Goal: Use online tool/utility: Utilize a website feature to perform a specific function

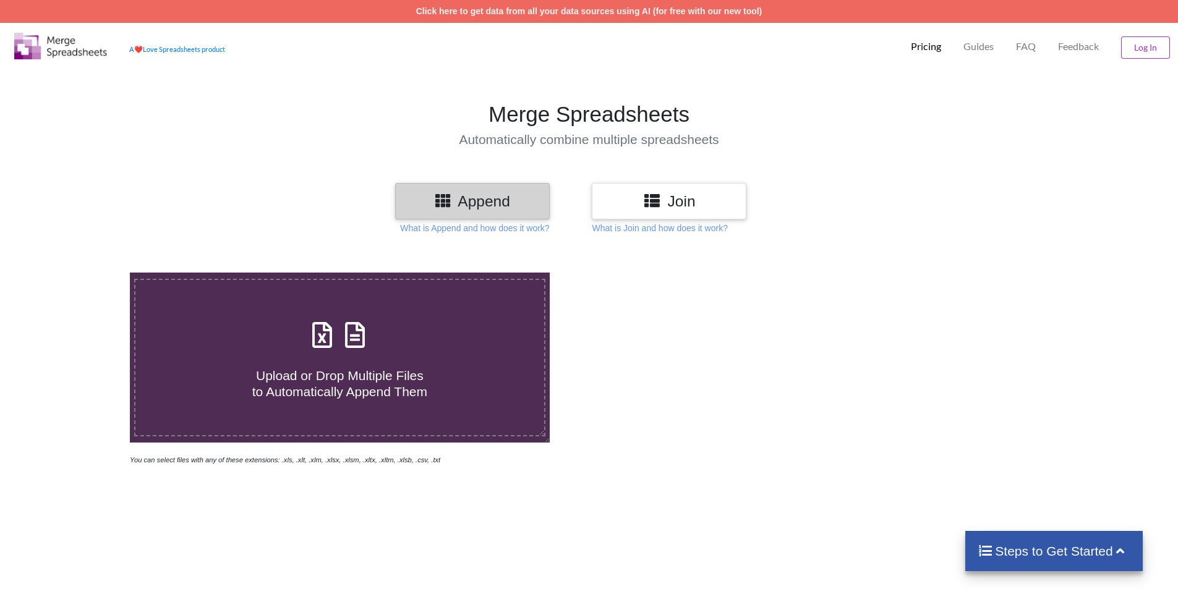
click at [387, 357] on h4 "Upload or Drop Multiple Files to Automatically Append Them" at bounding box center [339, 376] width 409 height 47
click at [84, 273] on input "Upload or Drop Multiple Files to Automatically Append Them" at bounding box center [84, 273] width 0 height 0
type input "C:\fakepath\استاندارد EN یا (European Norms) چیست؟_intent.xlsx"
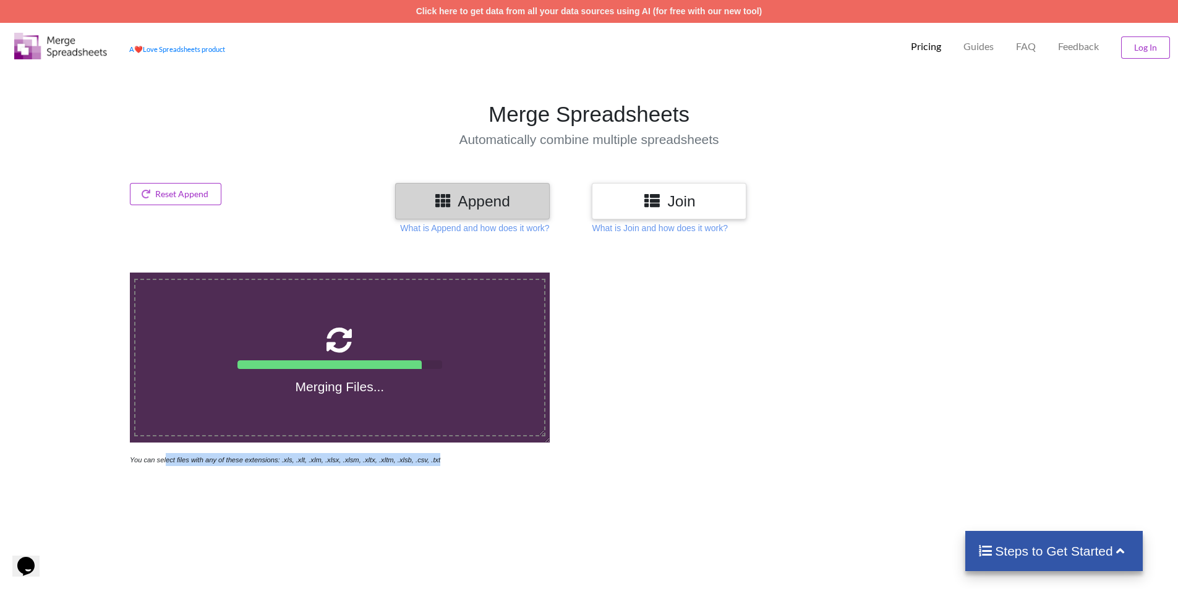
drag, startPoint x: 434, startPoint y: 465, endPoint x: 163, endPoint y: 465, distance: 271.5
click at [163, 465] on div "Merging Files... You can select files with any of these extensions: .xls, .xlt,…" at bounding box center [340, 370] width 426 height 194
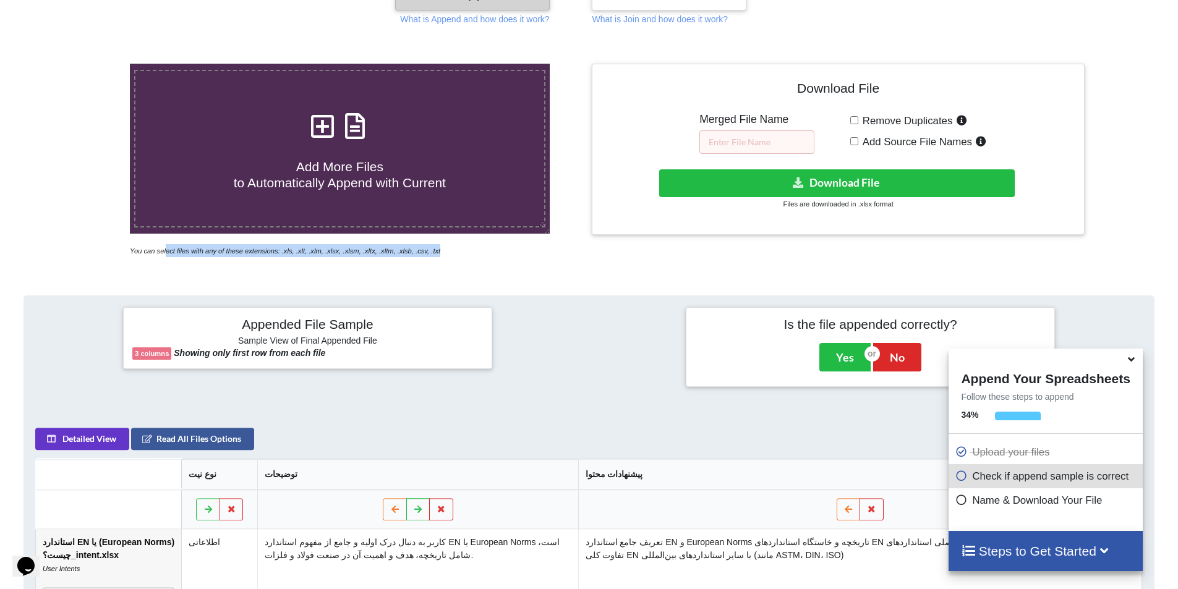
scroll to position [179, 0]
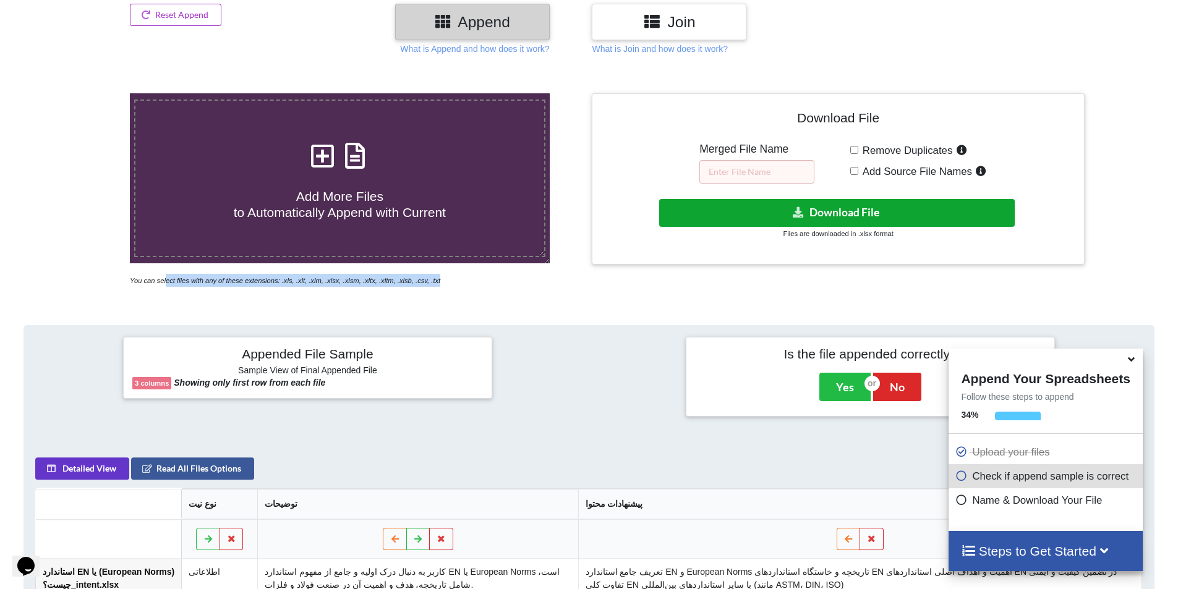
click at [851, 216] on button "Download File" at bounding box center [837, 213] width 356 height 28
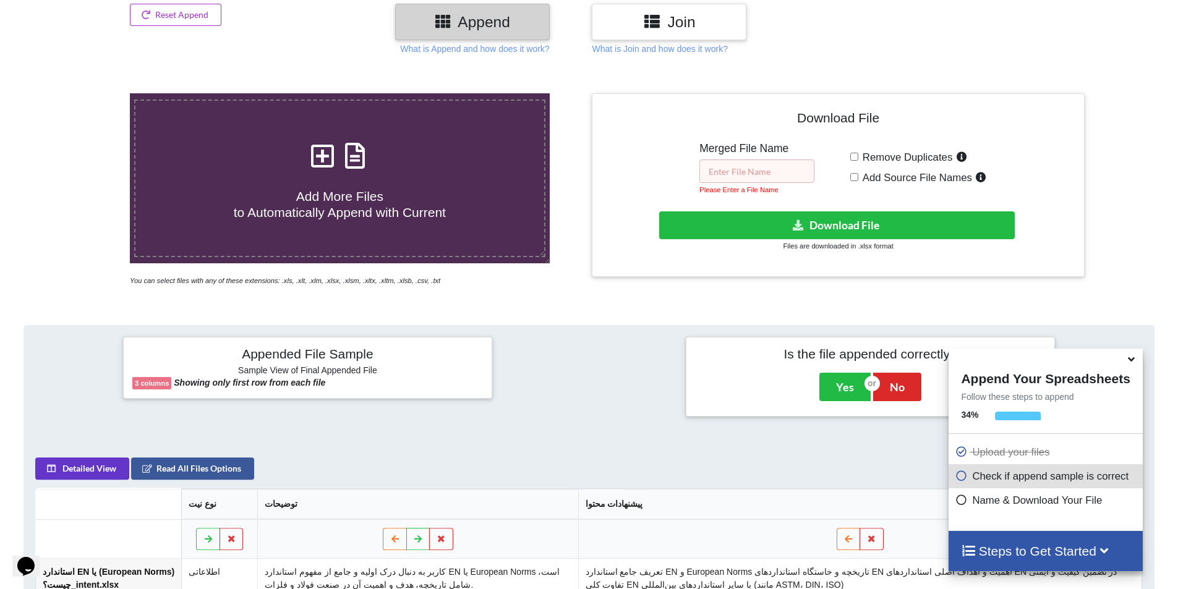
click at [766, 171] on input "text" at bounding box center [756, 172] width 115 height 24
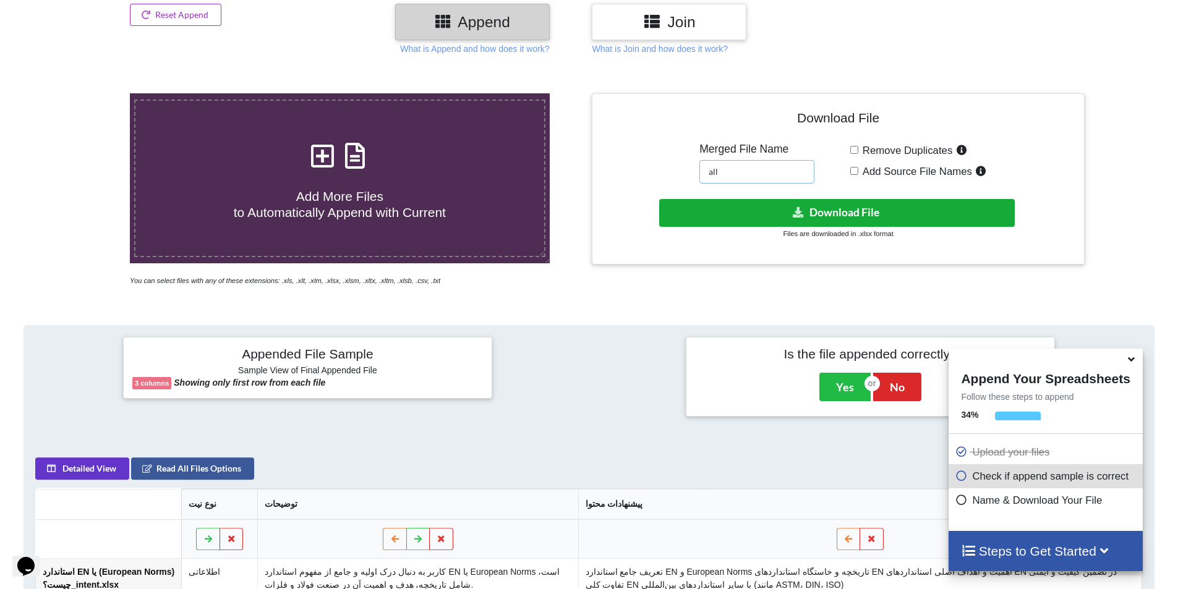
type input "all"
click at [832, 214] on button "Download File" at bounding box center [837, 213] width 356 height 28
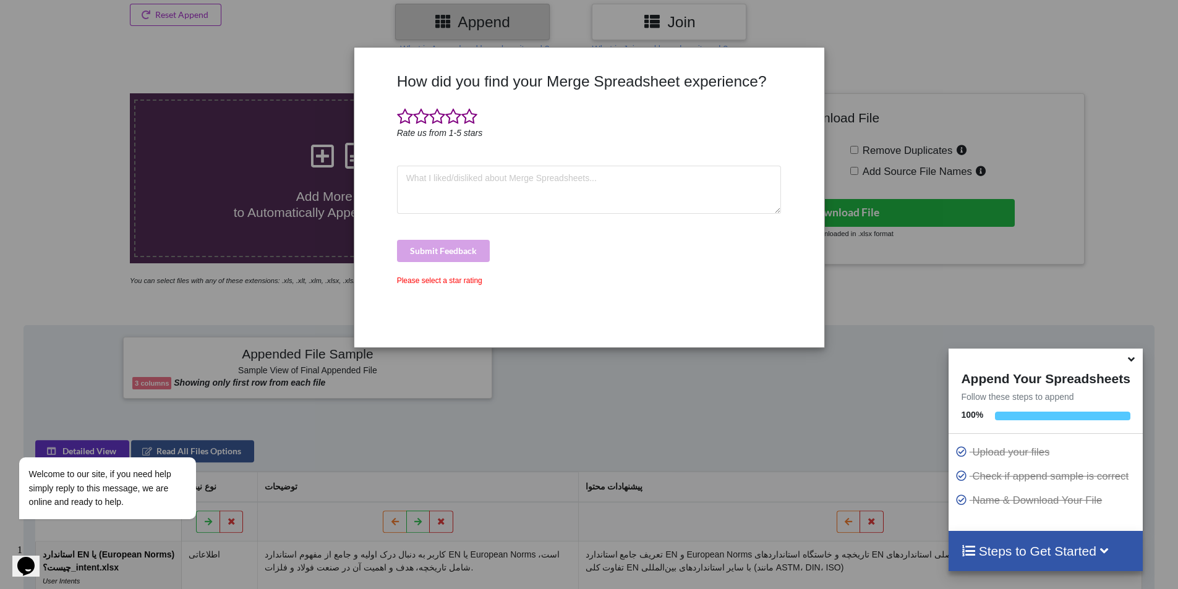
click at [1002, 286] on div "How did you find your Merge Spreadsheet experience? Rate us from 1-5 stars Subm…" at bounding box center [589, 294] width 1178 height 589
click at [458, 365] on div "How did you find your Merge Spreadsheet experience? Rate us from 1-5 stars Subm…" at bounding box center [589, 294] width 1178 height 589
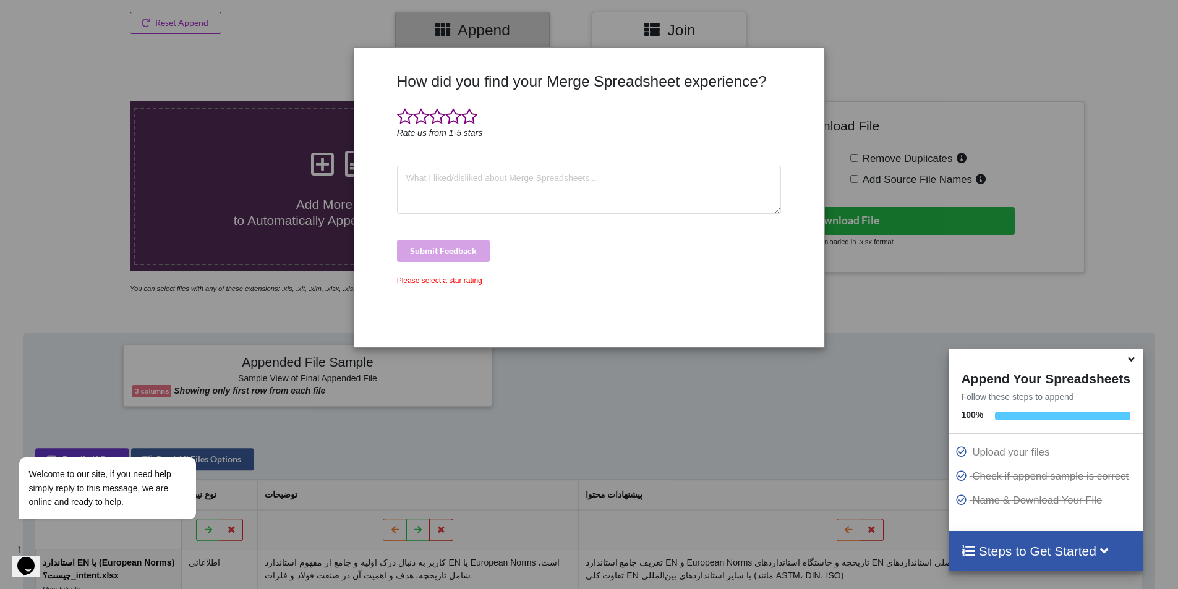
scroll to position [0, 0]
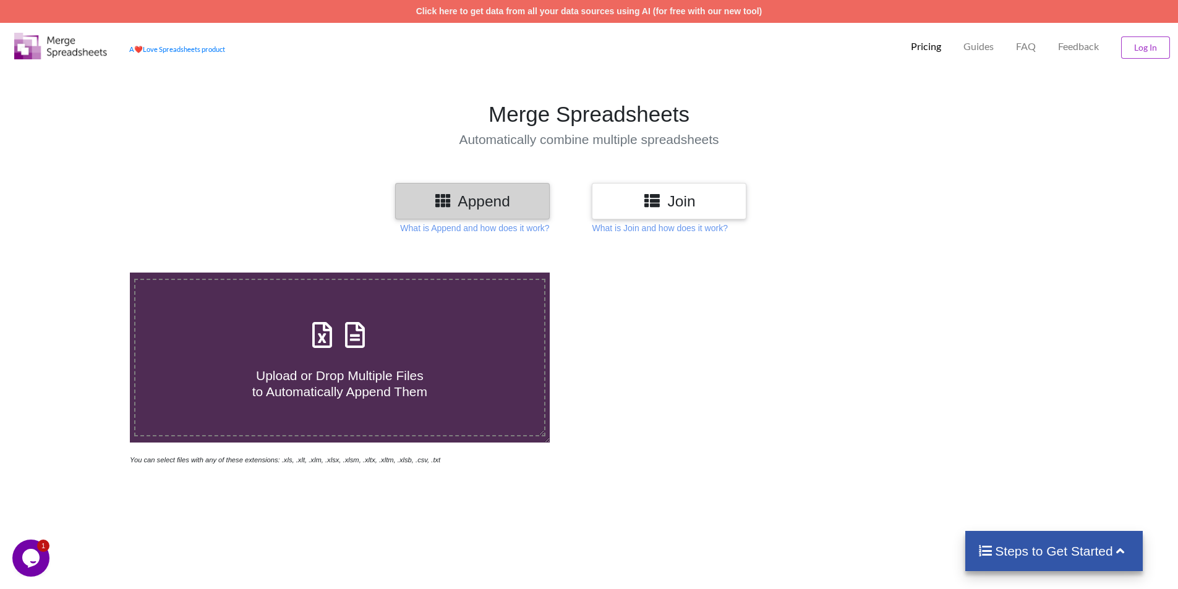
click at [362, 372] on span "Upload or Drop Multiple Files to Automatically Append Them" at bounding box center [339, 384] width 175 height 30
click at [84, 273] on input "Upload or Drop Multiple Files to Automatically Append Them" at bounding box center [84, 273] width 0 height 0
type input "C:\fakepath\استاندارد EN یا (European Norms) چیست؟_intent.xlsx"
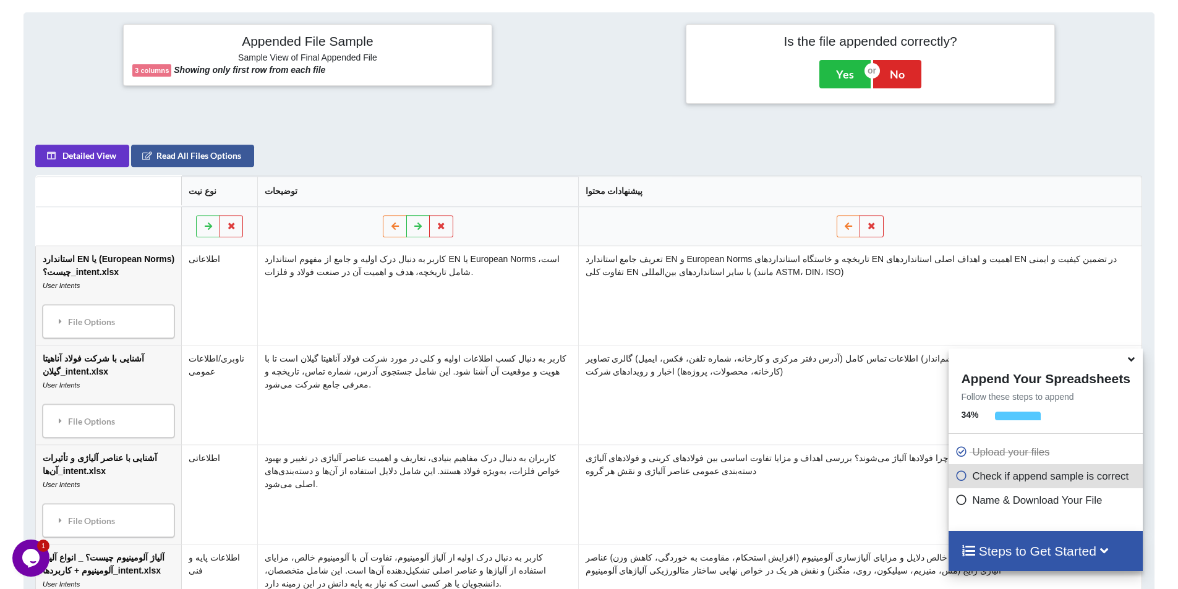
scroll to position [505, 0]
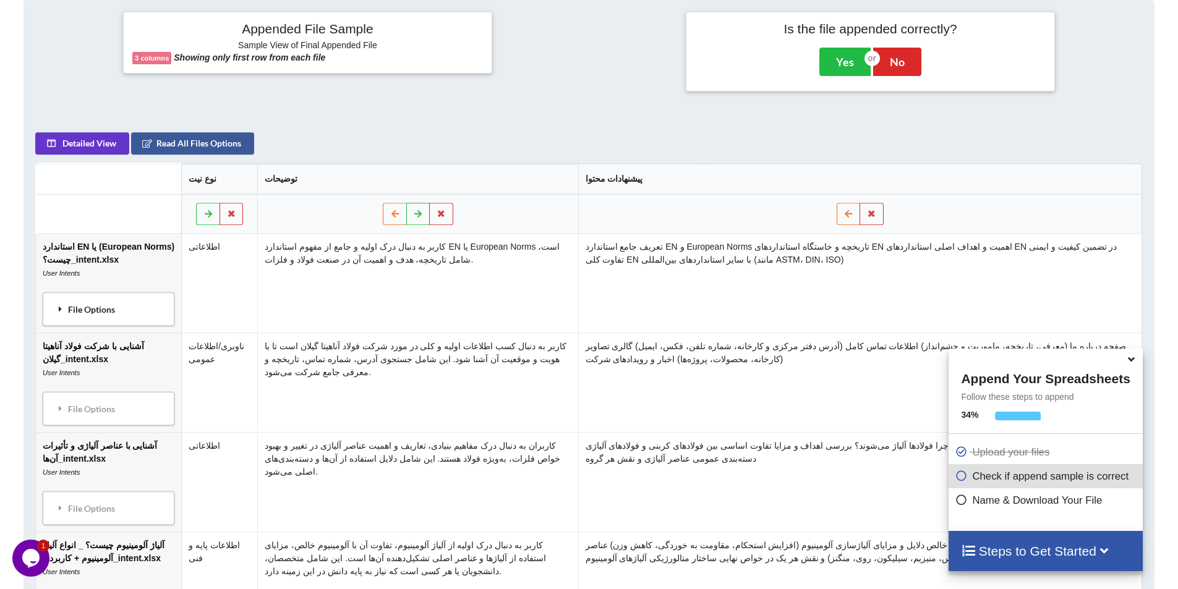
click at [117, 312] on div "File Options" at bounding box center [108, 309] width 124 height 26
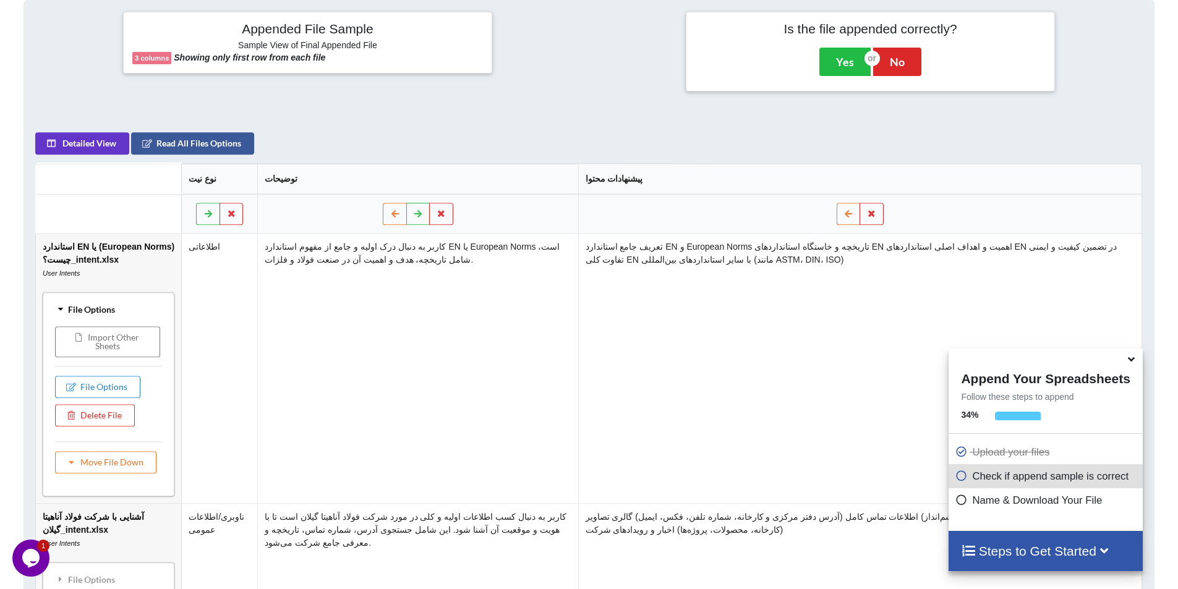
click at [122, 310] on div "File Options" at bounding box center [108, 309] width 124 height 26
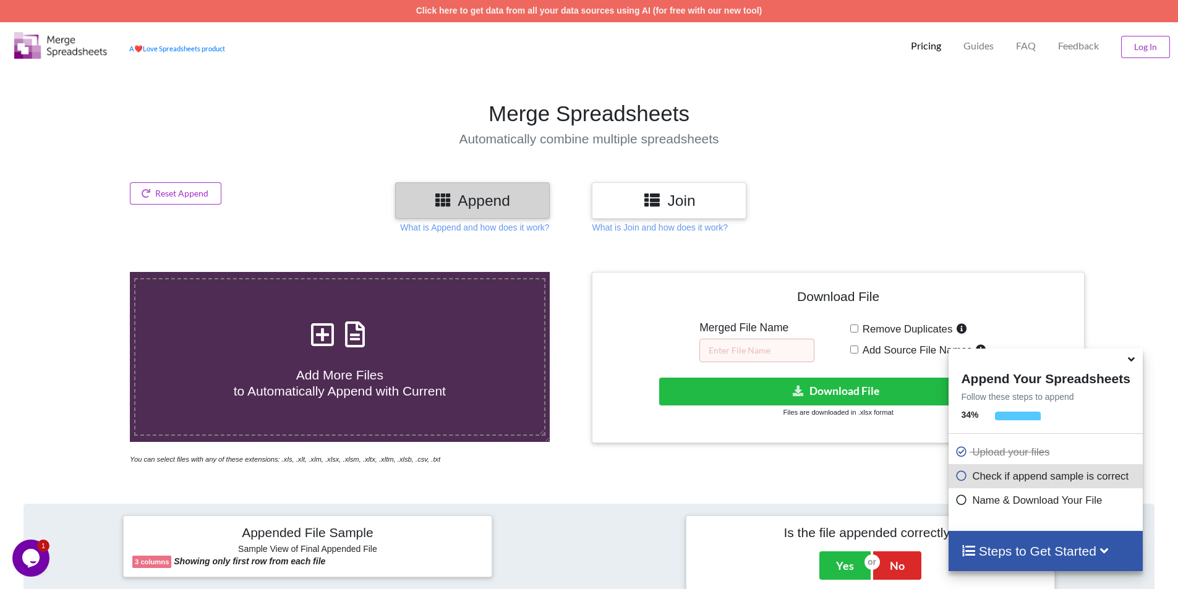
scroll to position [0, 0]
